Goal: Task Accomplishment & Management: Manage account settings

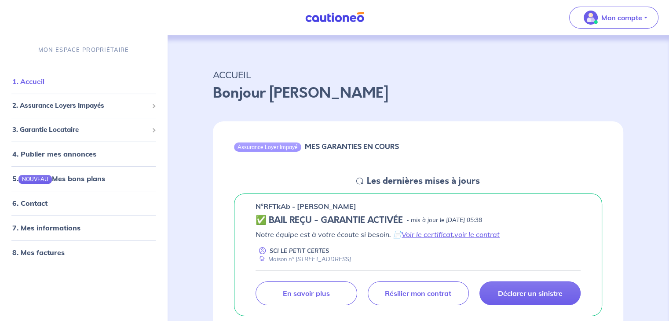
click at [44, 86] on link "1. Accueil" at bounding box center [28, 81] width 32 height 9
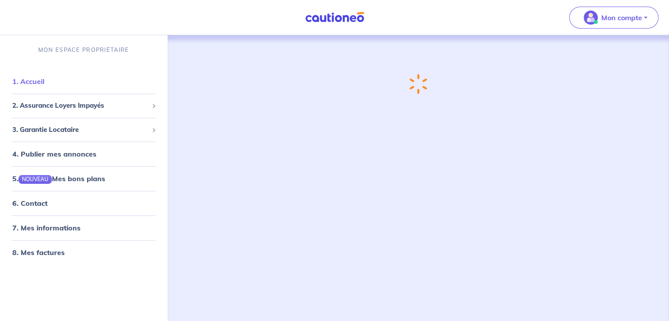
click at [38, 82] on link "1. Accueil" at bounding box center [28, 81] width 32 height 9
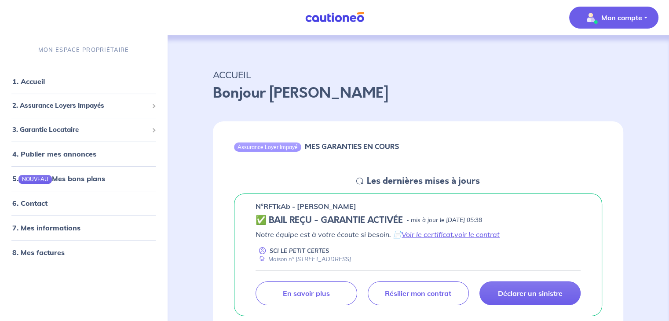
click at [645, 18] on button "Mon compte" at bounding box center [613, 18] width 89 height 22
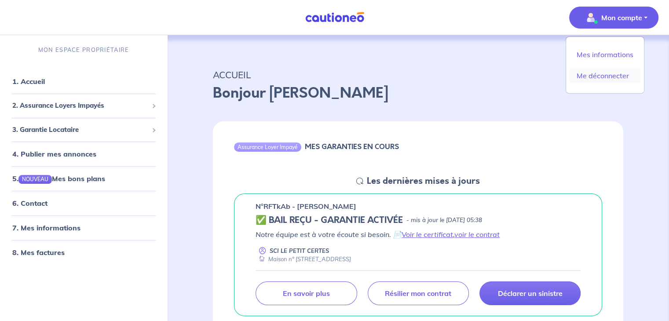
click at [602, 78] on link "Me déconnecter" at bounding box center [605, 76] width 71 height 14
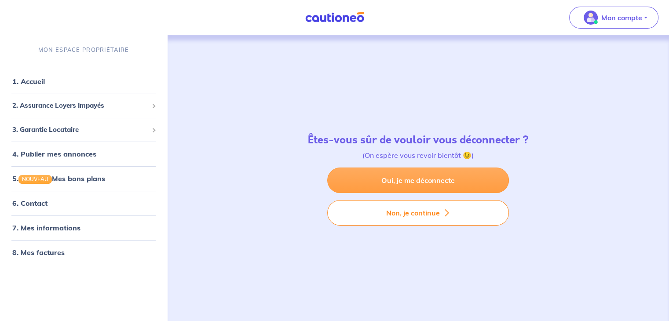
click at [447, 180] on link "Oui, je me déconnecte" at bounding box center [418, 181] width 182 height 26
